Goal: Transaction & Acquisition: Purchase product/service

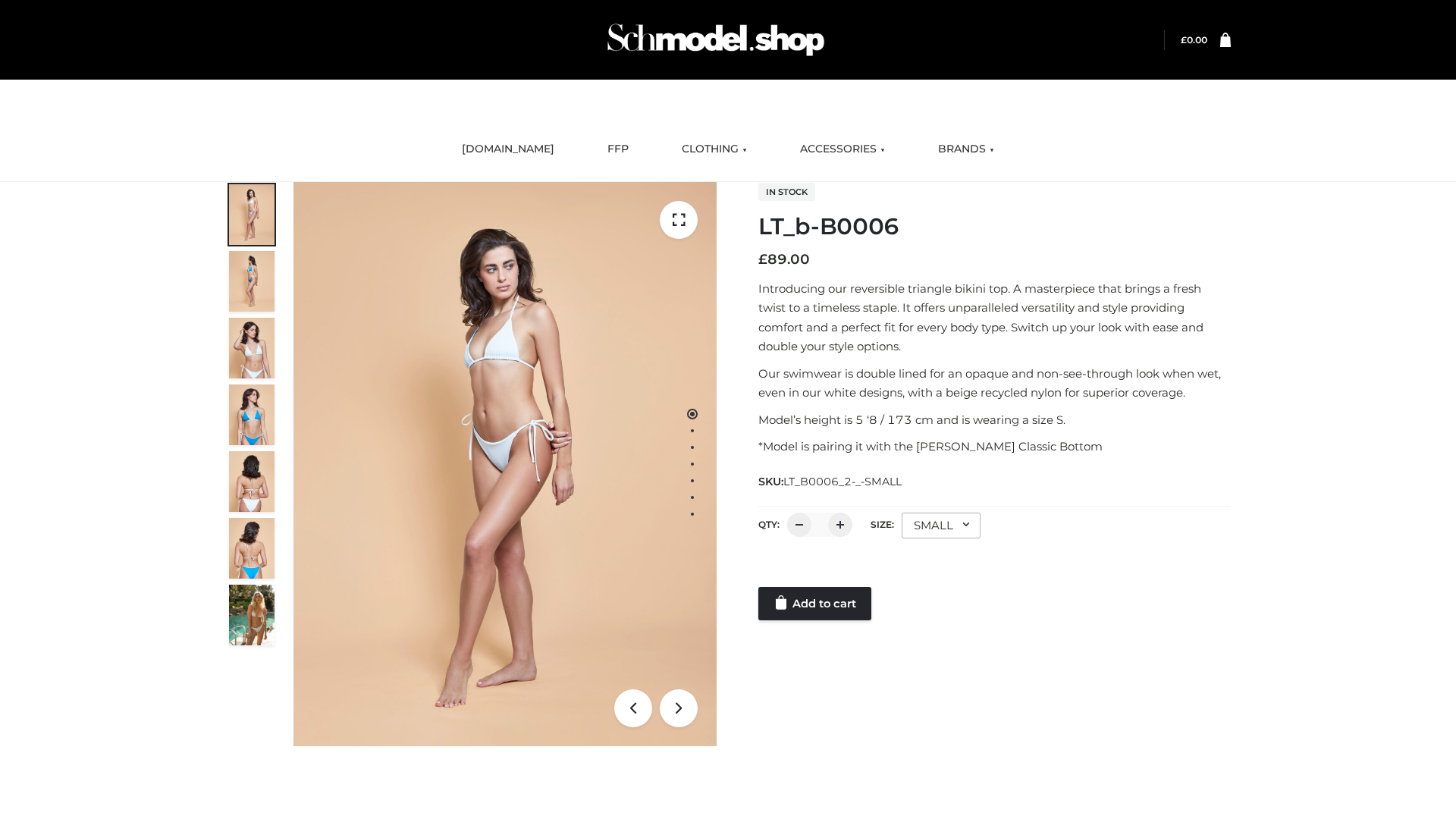
click at [815, 604] on link "Add to cart" at bounding box center [814, 604] width 113 height 33
